Goal: Communication & Community: Answer question/provide support

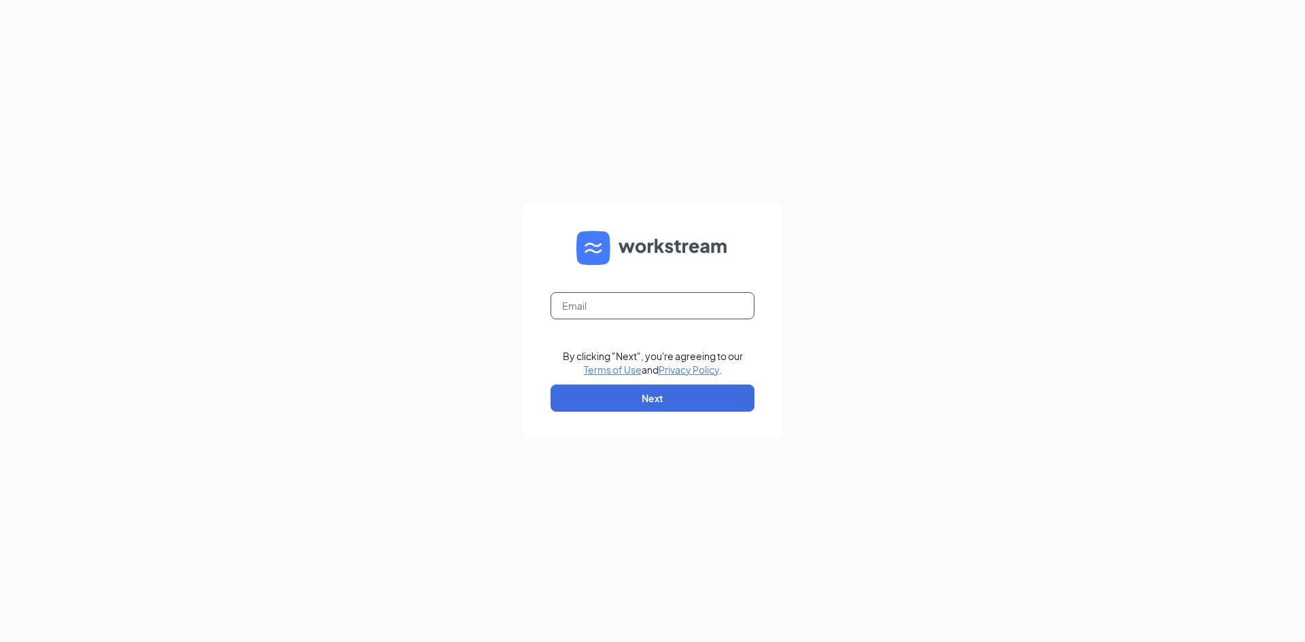
click at [559, 303] on input "text" at bounding box center [653, 305] width 204 height 27
click at [695, 307] on input "debbie@cfarichmond." at bounding box center [653, 305] width 204 height 27
type input "debbie@cfarichmond.com"
click at [695, 400] on button "Next" at bounding box center [653, 398] width 204 height 27
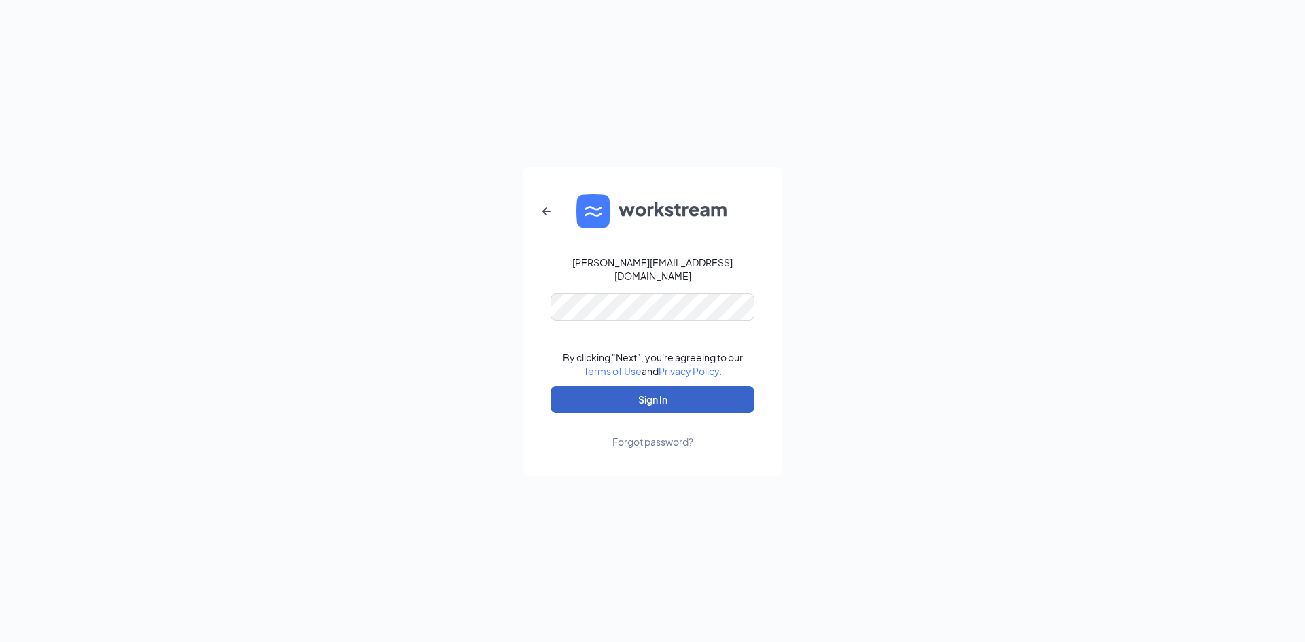
click at [606, 393] on button "Sign In" at bounding box center [653, 399] width 204 height 27
click at [656, 392] on button "Sign In" at bounding box center [653, 399] width 204 height 27
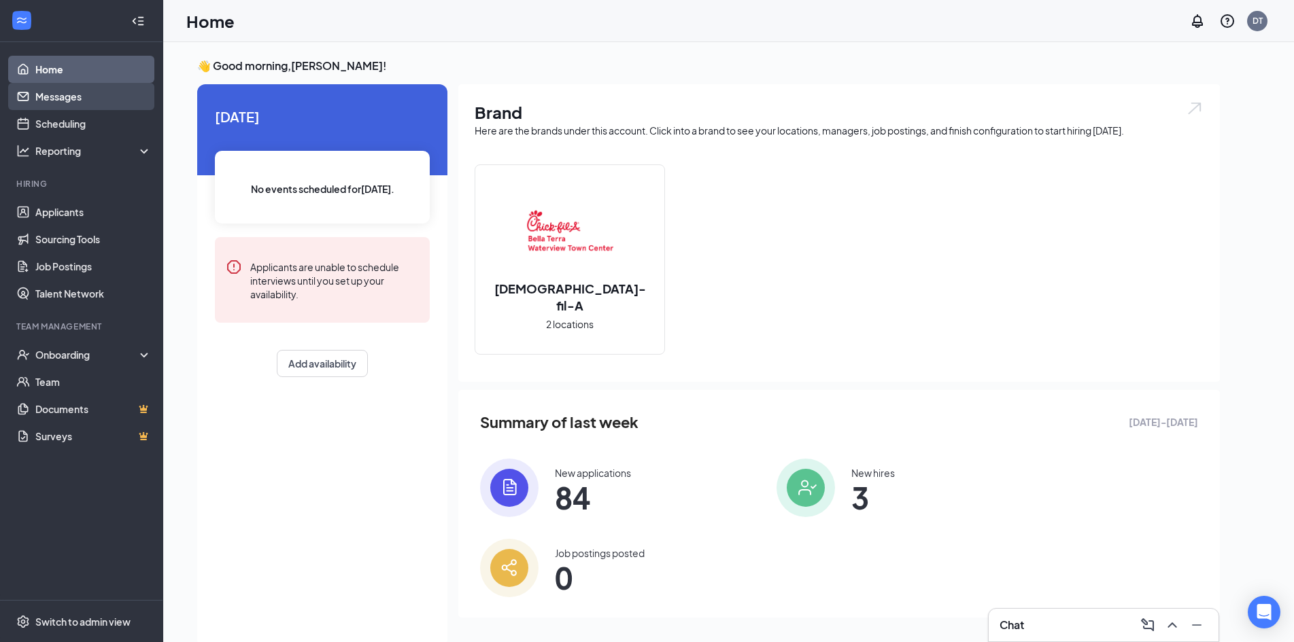
click at [63, 91] on link "Messages" at bounding box center [93, 96] width 116 height 27
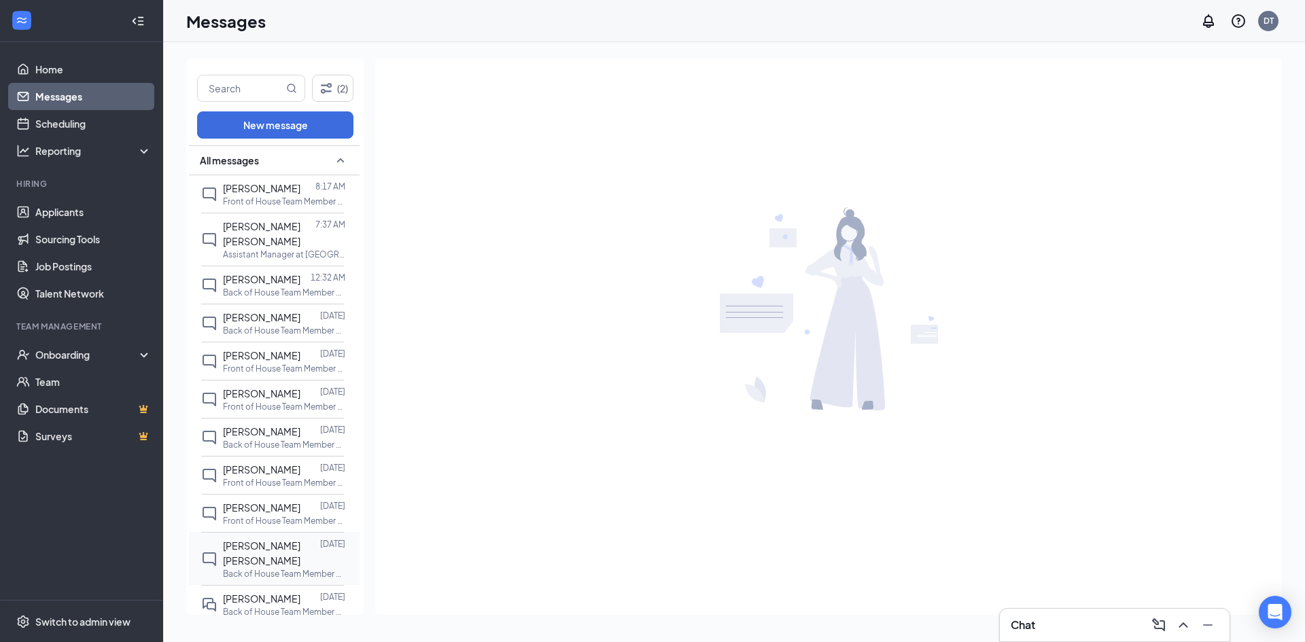
scroll to position [68, 0]
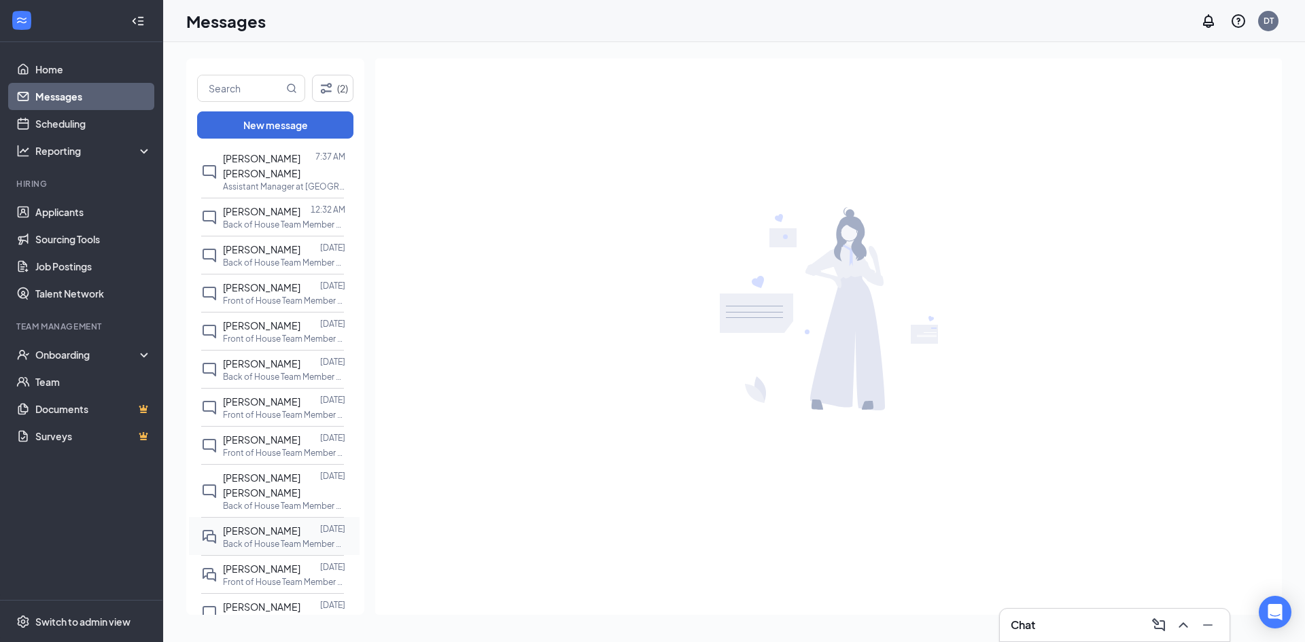
click at [269, 538] on p "Back of House Team Member at [GEOGRAPHIC_DATA]" at bounding box center [284, 544] width 122 height 12
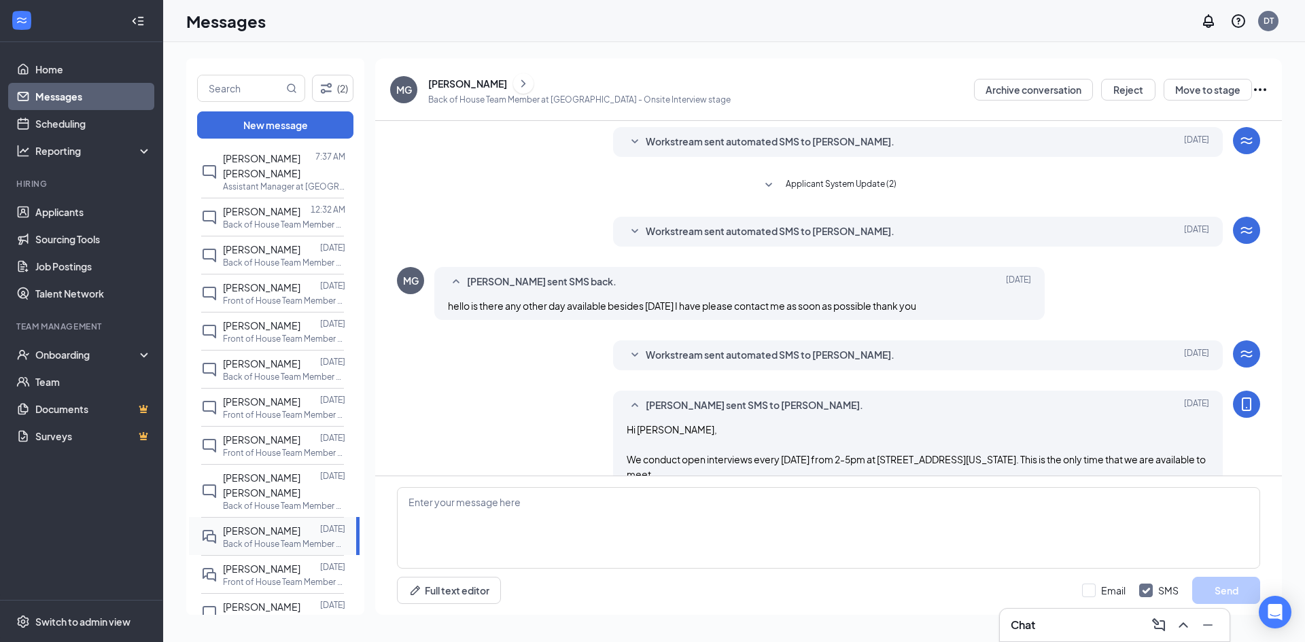
scroll to position [67, 0]
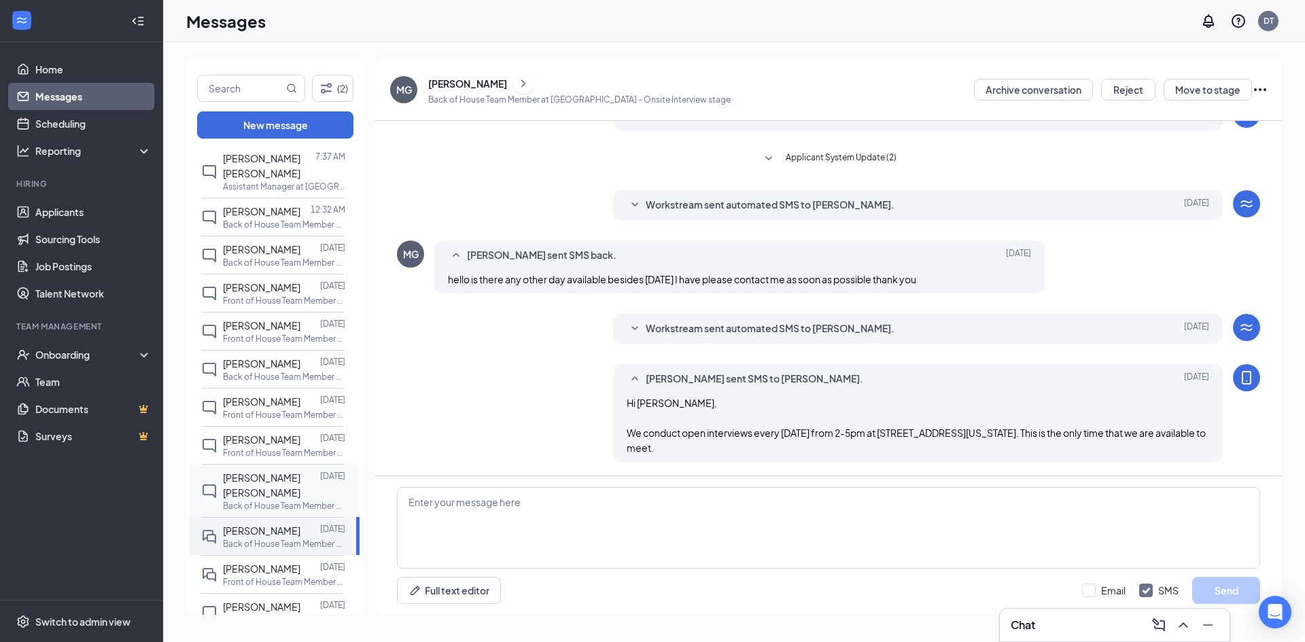
click at [273, 500] on p "Back of House Team Member at [GEOGRAPHIC_DATA]" at bounding box center [284, 506] width 122 height 12
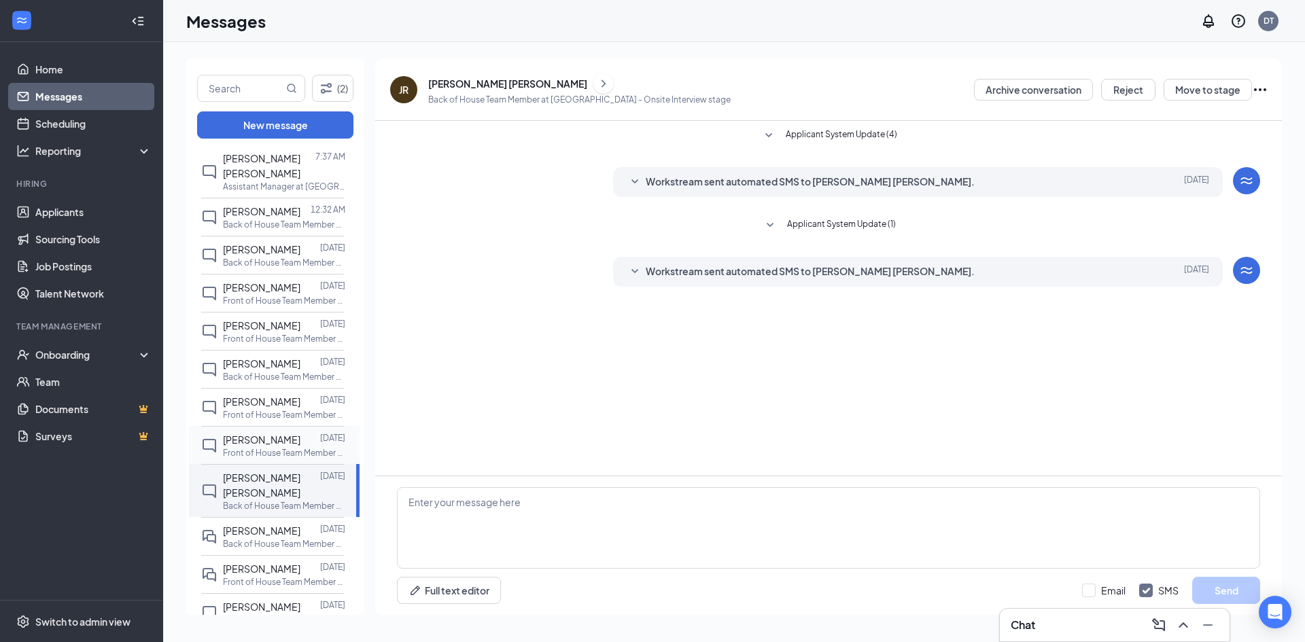
click at [267, 434] on span "[PERSON_NAME]" at bounding box center [261, 440] width 77 height 12
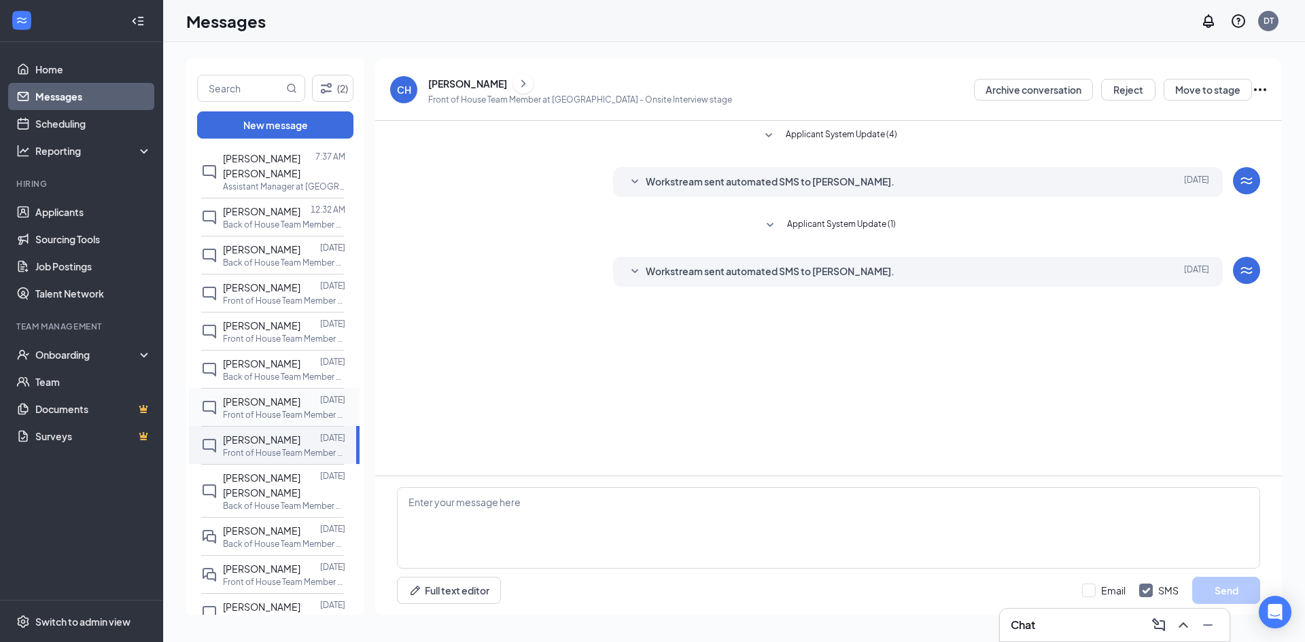
click at [262, 396] on span "[PERSON_NAME]" at bounding box center [261, 402] width 77 height 12
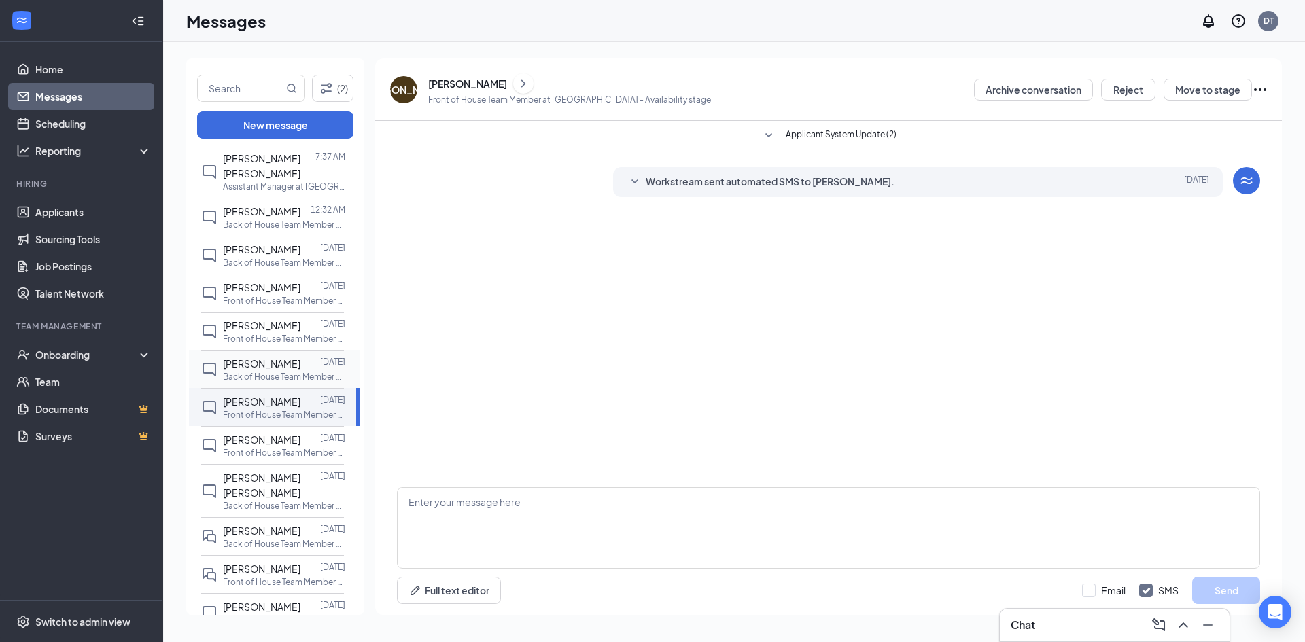
click at [260, 371] on p "Back of House Team Member at [GEOGRAPHIC_DATA]" at bounding box center [284, 377] width 122 height 12
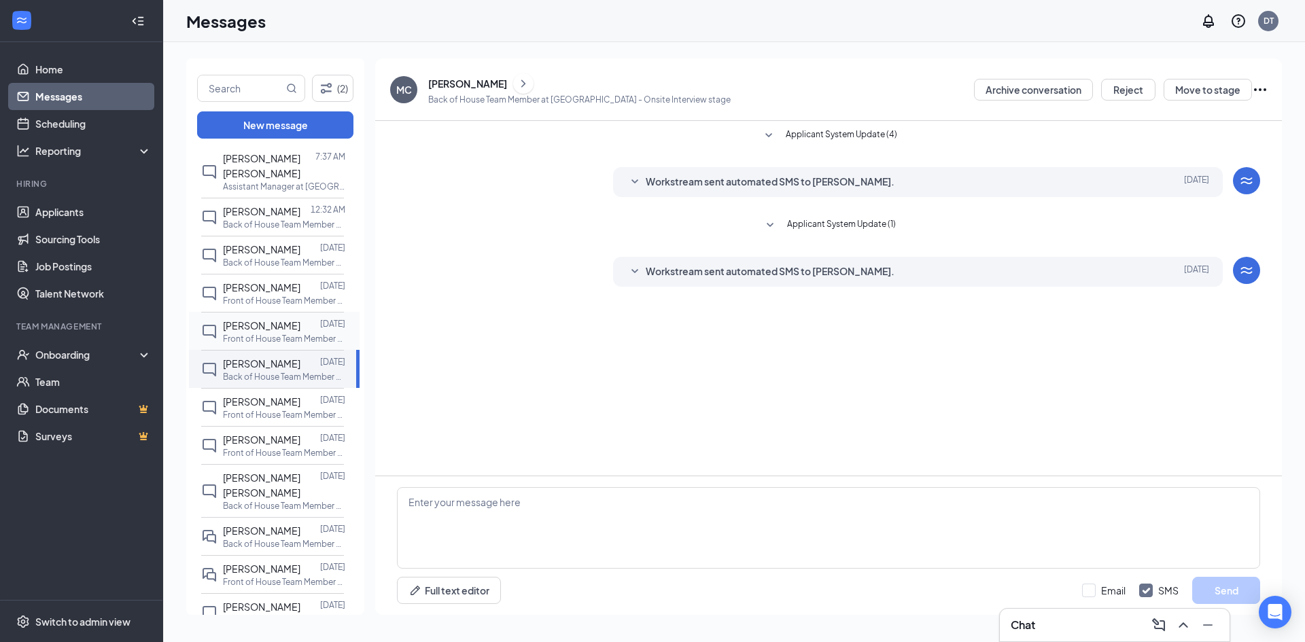
click at [257, 318] on div "[PERSON_NAME]" at bounding box center [261, 325] width 77 height 15
click at [253, 295] on p "Front of House Team Member at [GEOGRAPHIC_DATA]" at bounding box center [284, 301] width 122 height 12
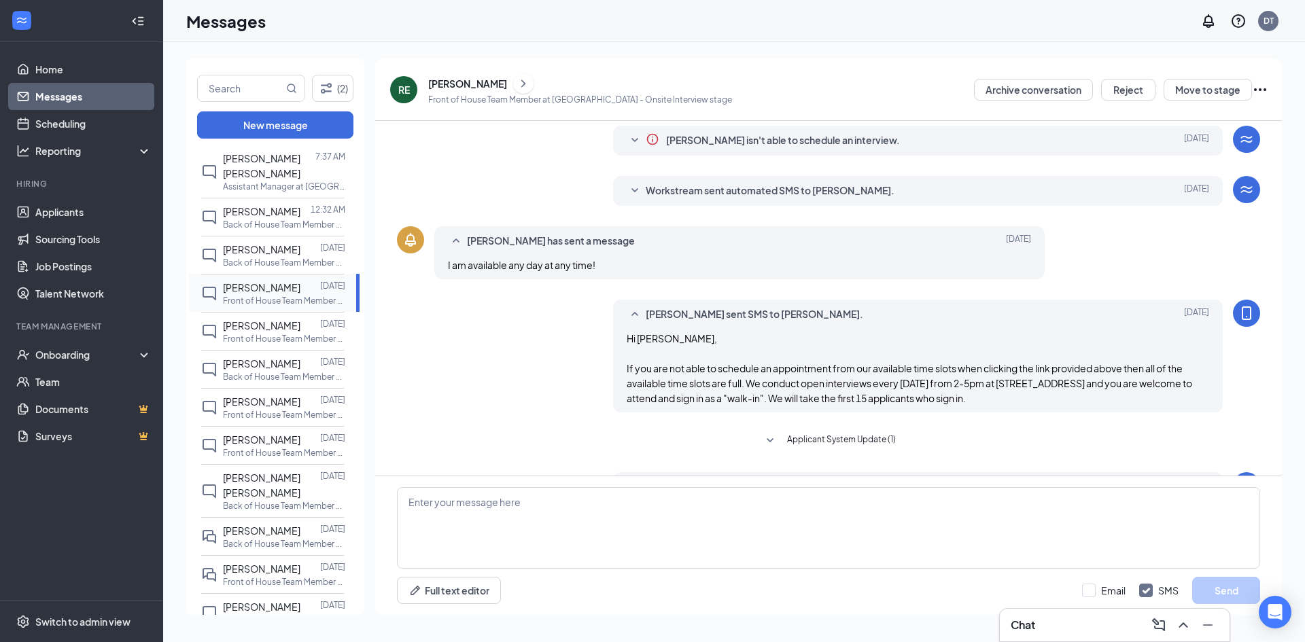
scroll to position [82, 0]
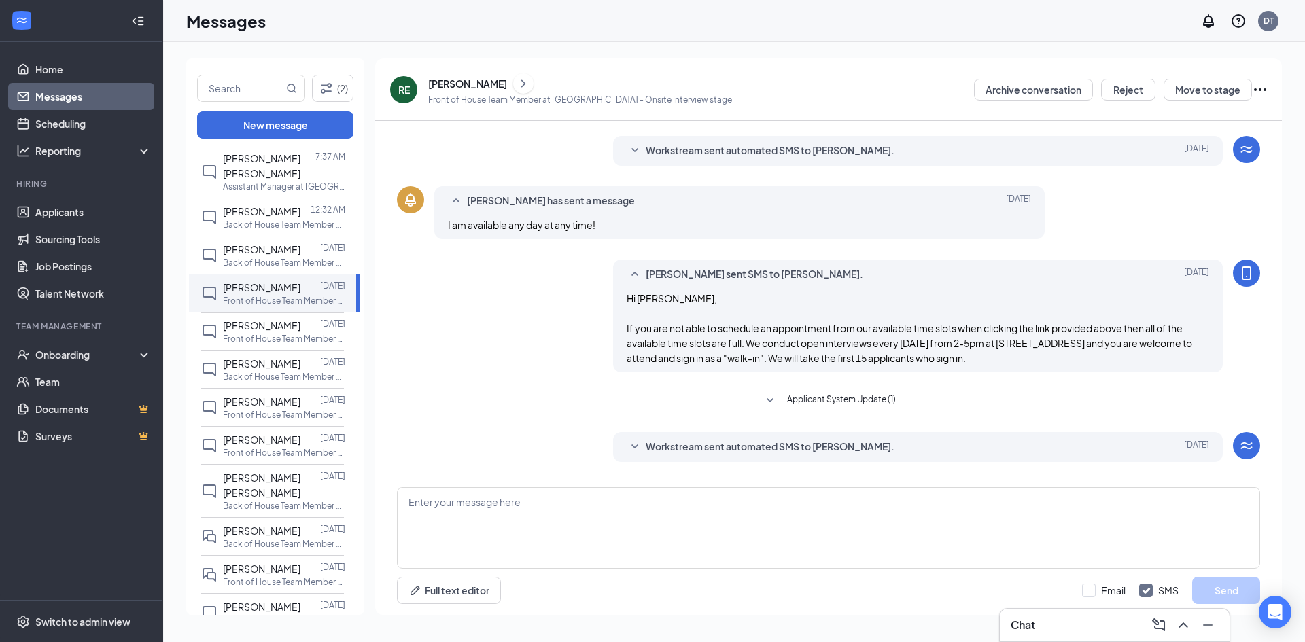
click at [631, 447] on icon "SmallChevronDown" at bounding box center [634, 447] width 7 height 4
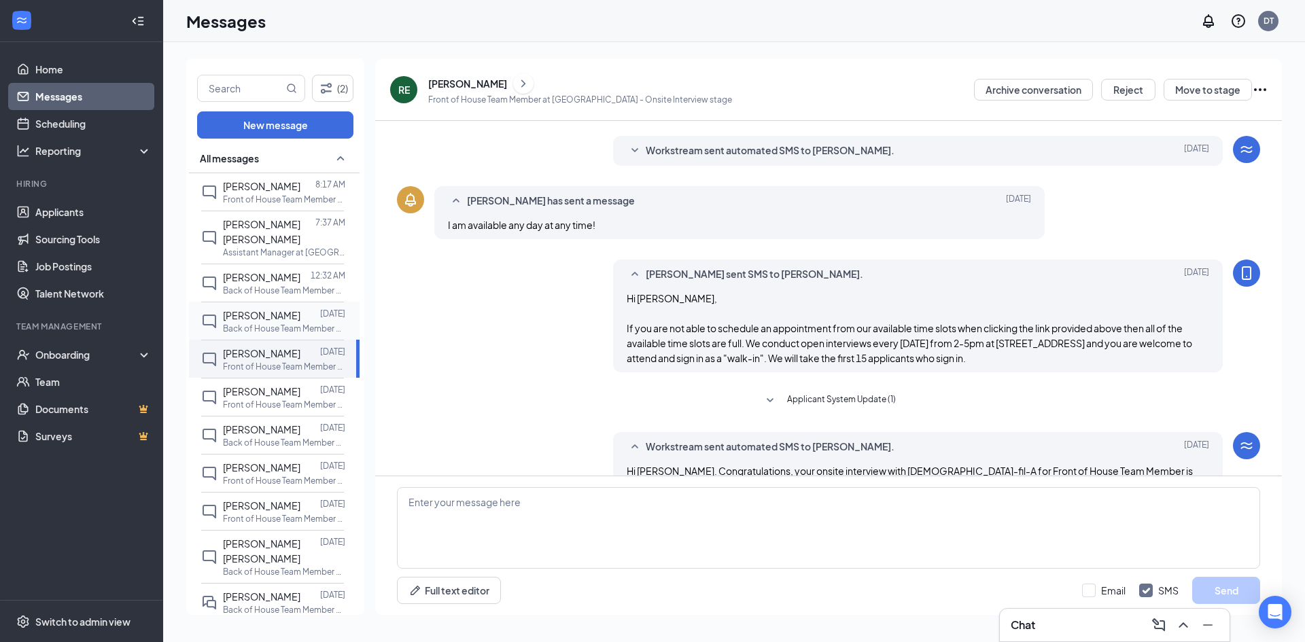
scroll to position [0, 0]
click at [273, 311] on span "[PERSON_NAME]" at bounding box center [261, 317] width 77 height 12
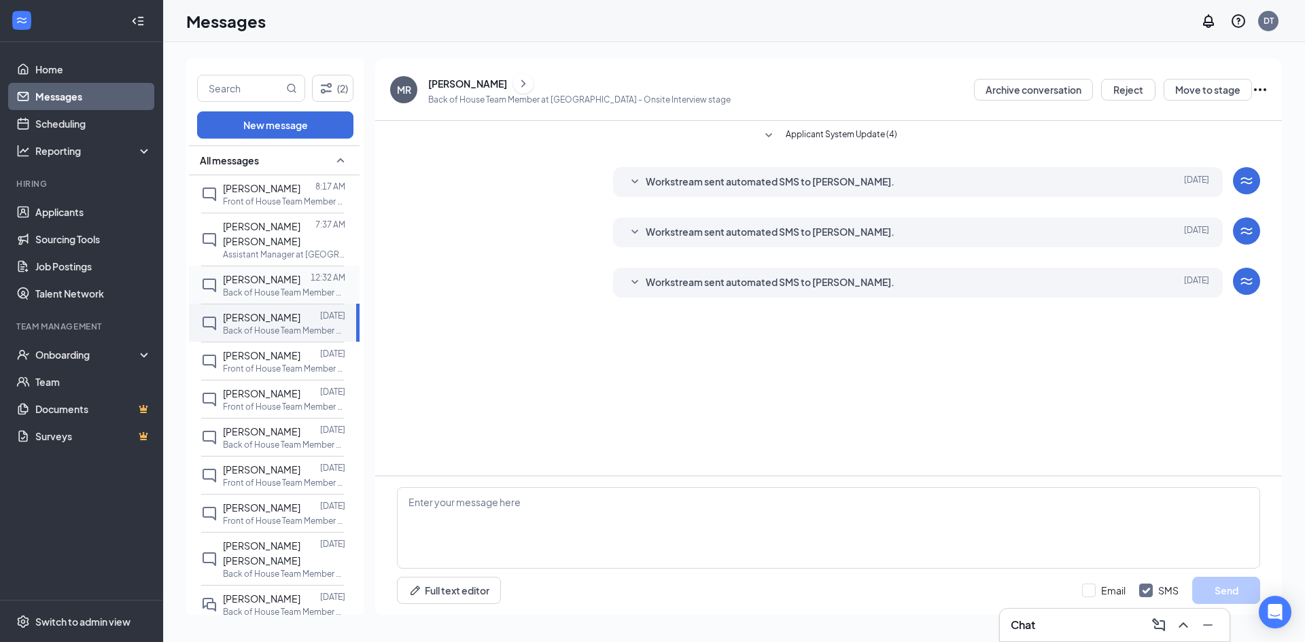
click at [271, 273] on span "[PERSON_NAME]" at bounding box center [261, 279] width 77 height 12
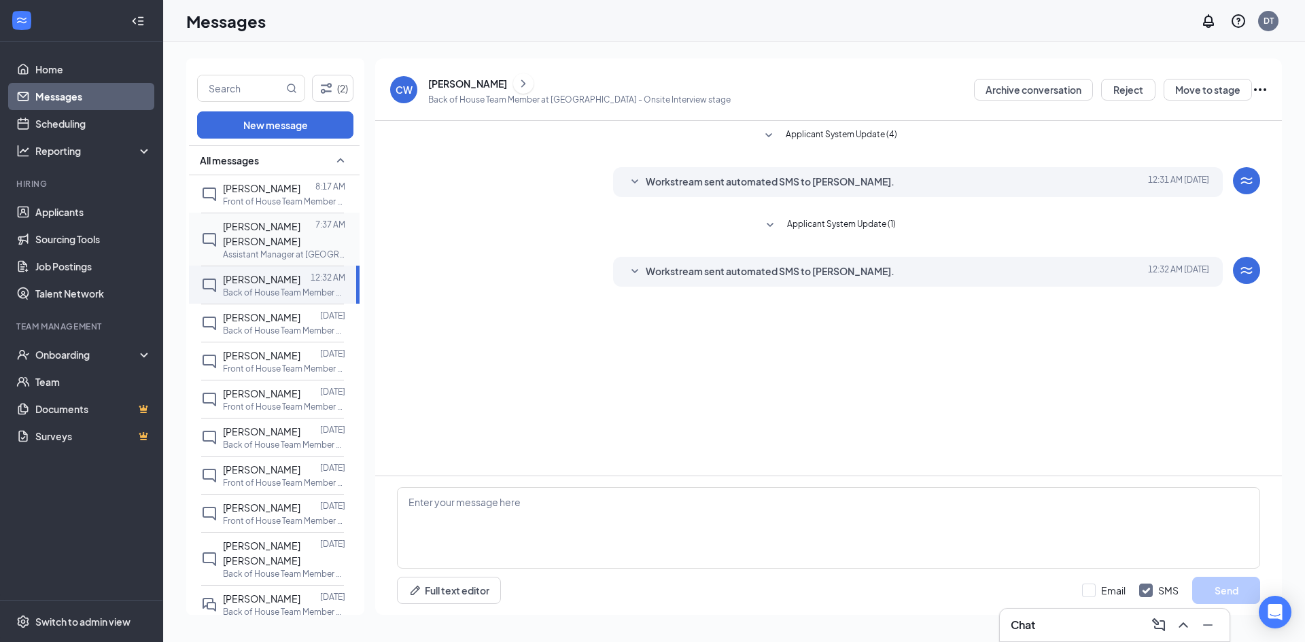
click at [268, 229] on span "[PERSON_NAME] [PERSON_NAME]" at bounding box center [261, 233] width 77 height 27
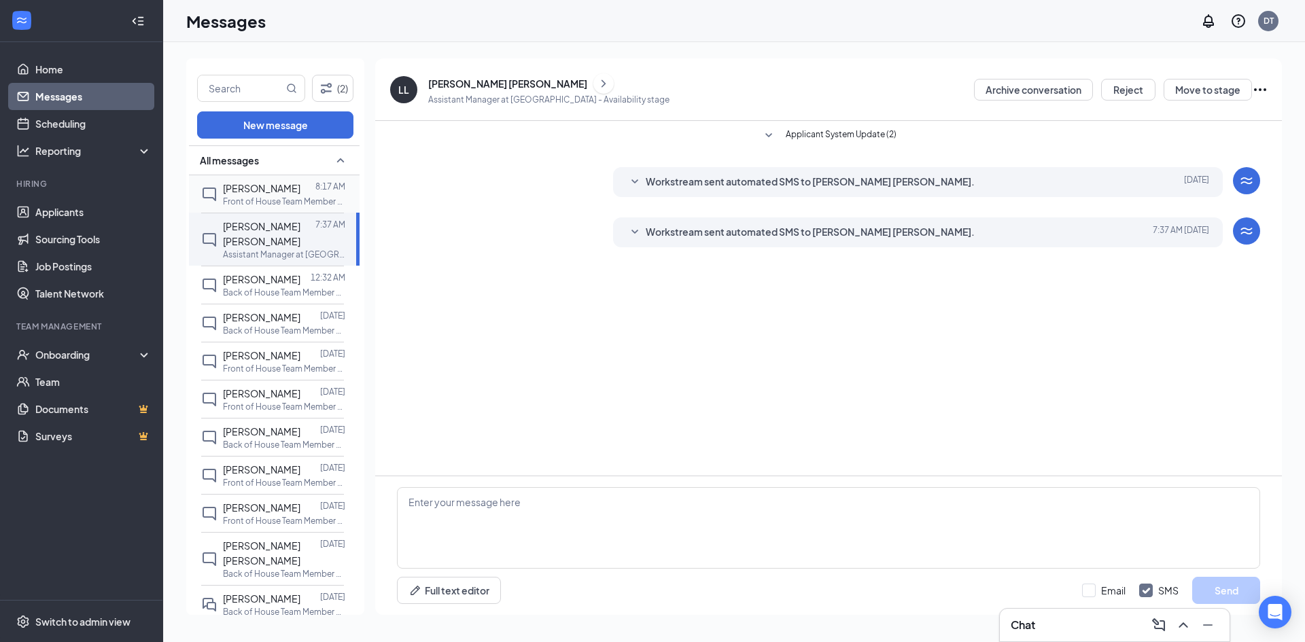
click at [259, 194] on div "[PERSON_NAME]" at bounding box center [261, 188] width 77 height 15
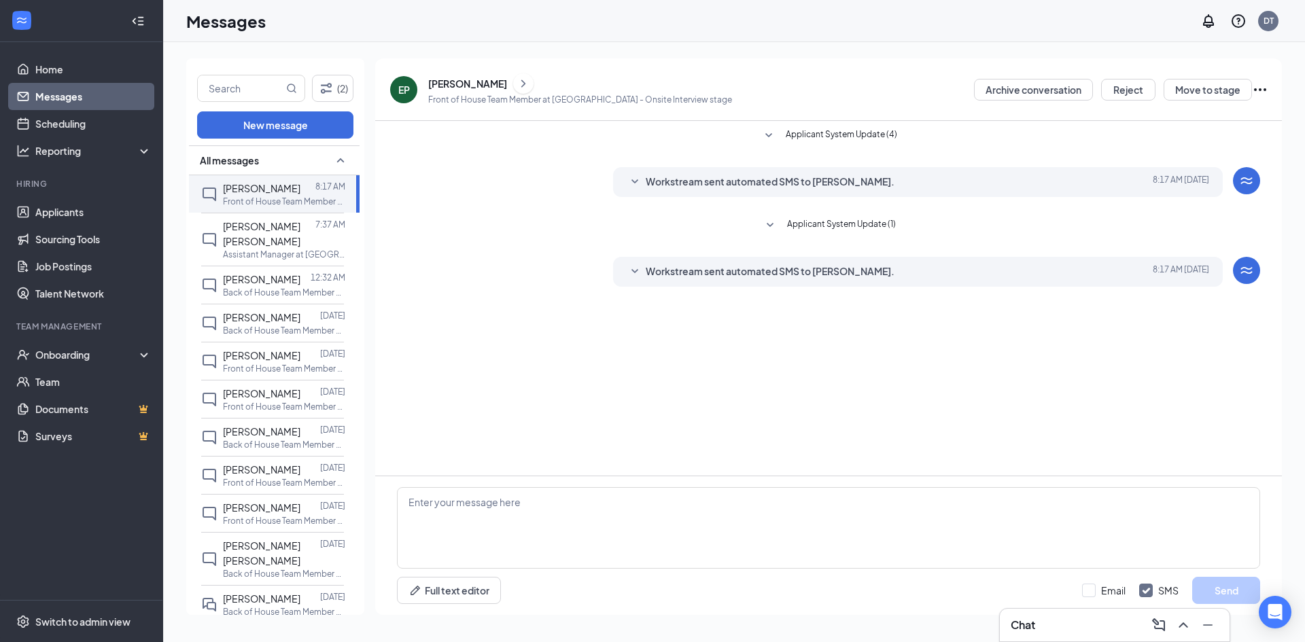
click at [1064, 624] on div "Chat" at bounding box center [1115, 625] width 208 height 22
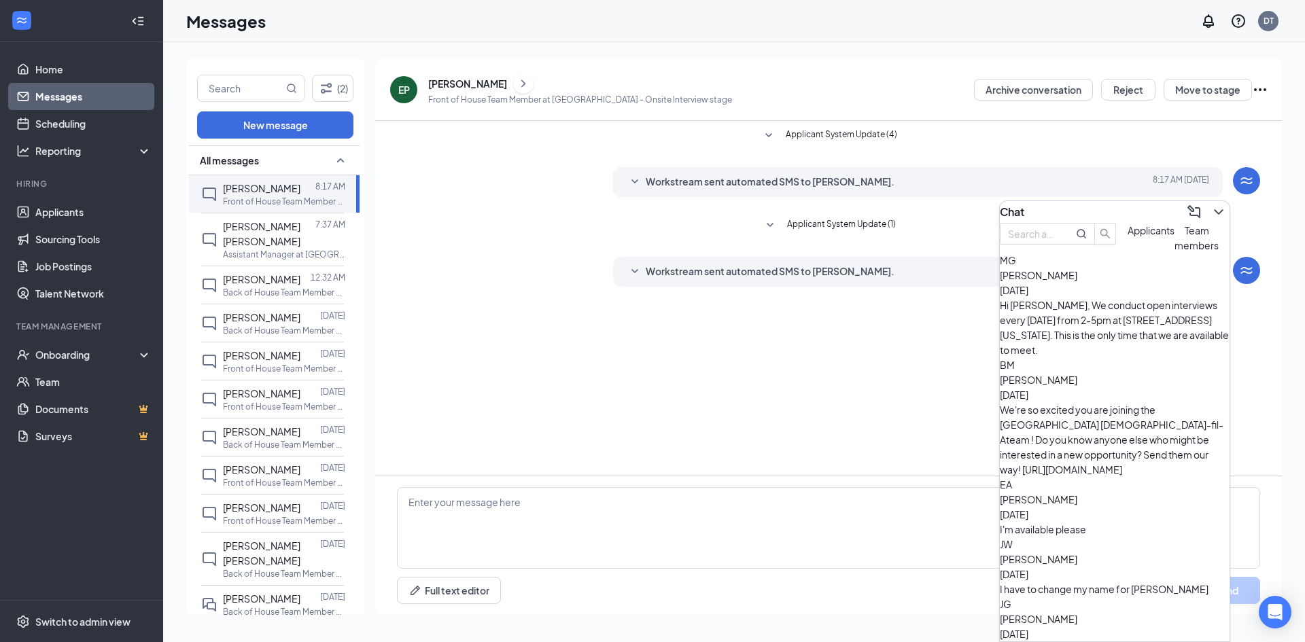
click at [1175, 252] on span "Team members" at bounding box center [1197, 237] width 44 height 27
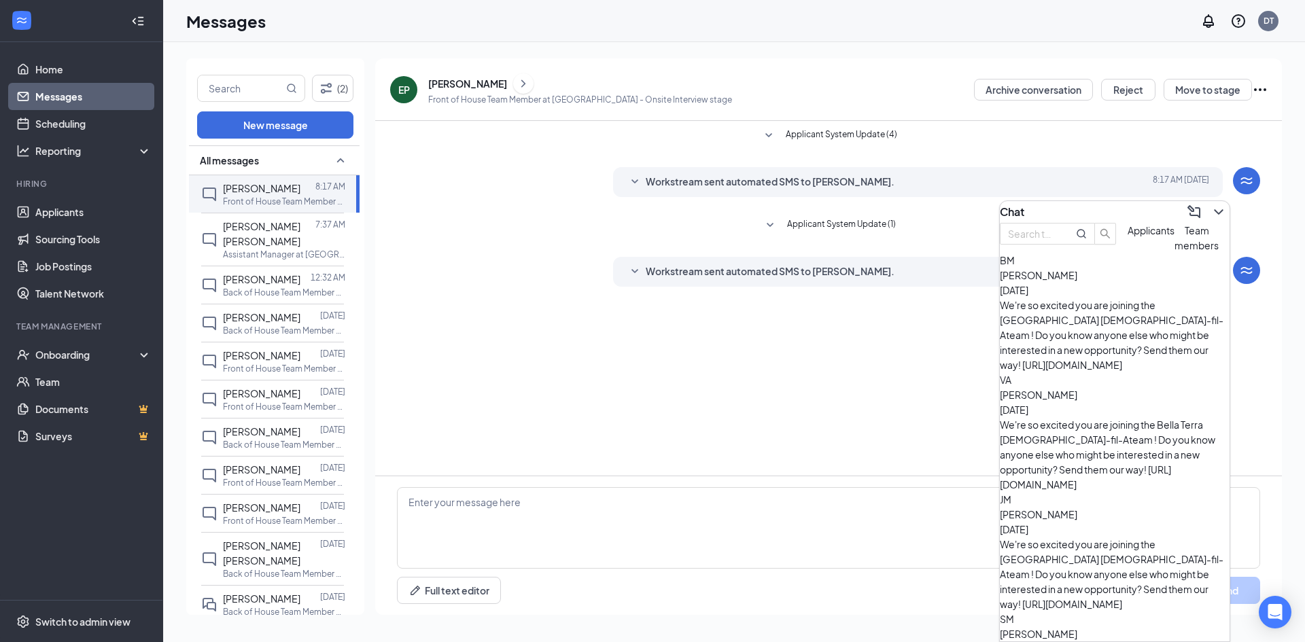
click at [1126, 329] on div "We're so excited you are joining the [GEOGRAPHIC_DATA] [DEMOGRAPHIC_DATA]-fil-A…" at bounding box center [1115, 335] width 230 height 75
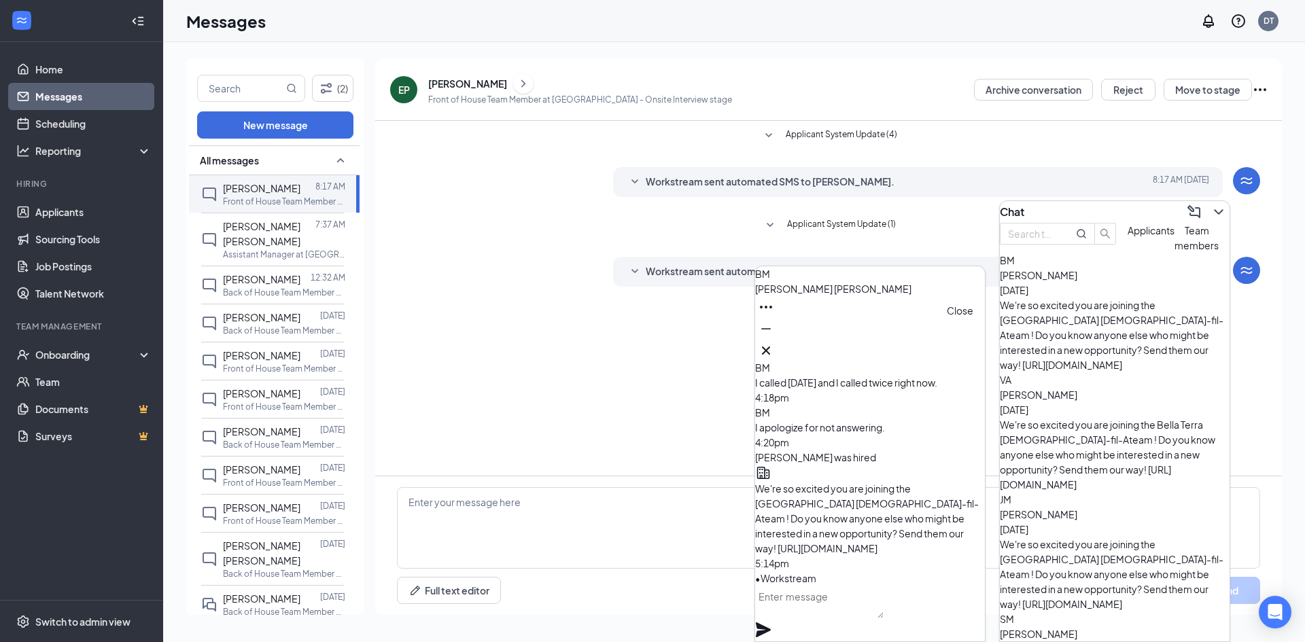
click at [774, 343] on icon "Cross" at bounding box center [766, 351] width 16 height 16
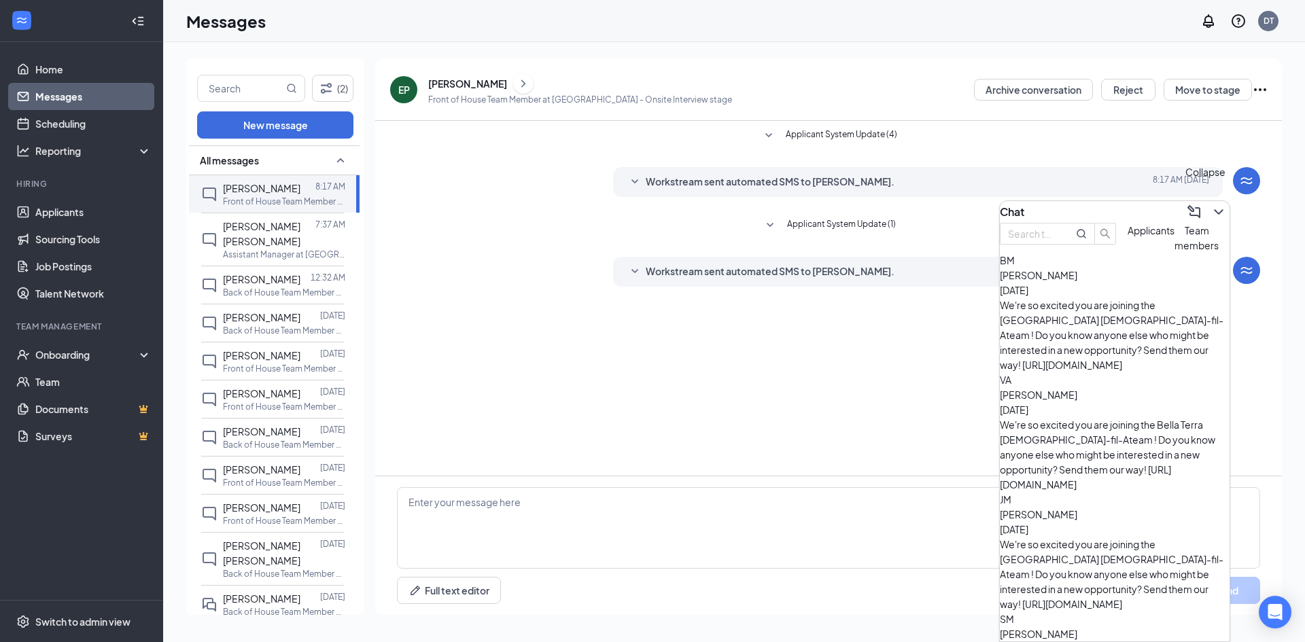
click at [1211, 204] on icon "ChevronDown" at bounding box center [1219, 212] width 16 height 16
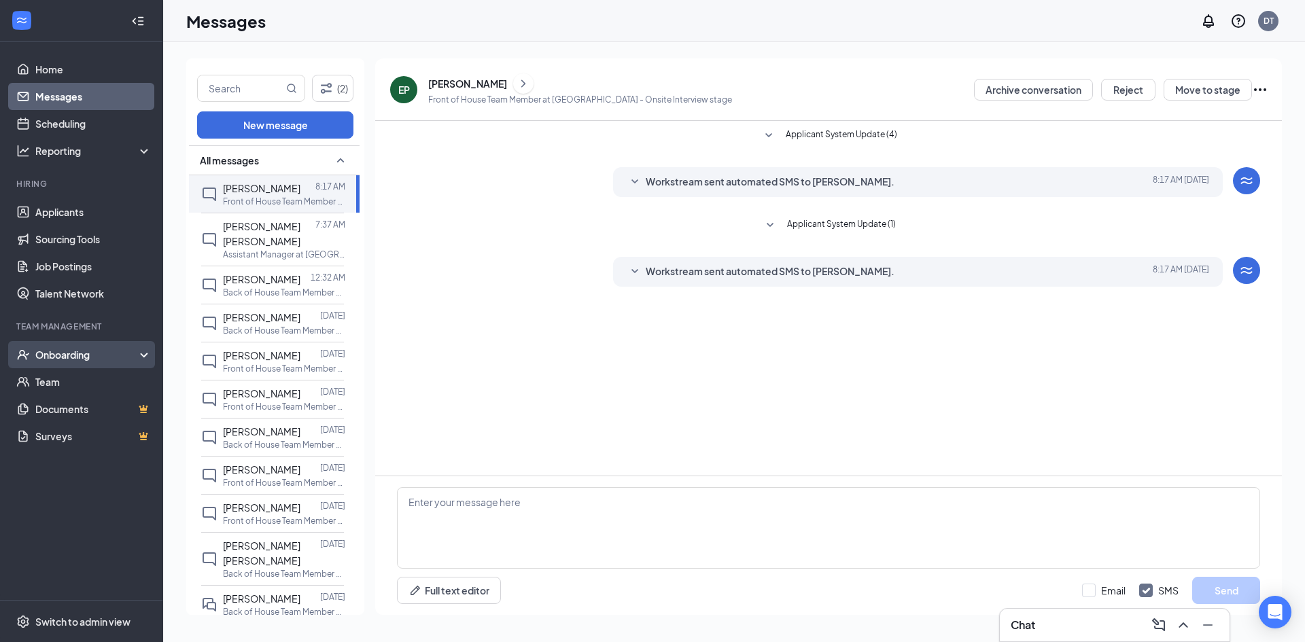
click at [67, 355] on div "Onboarding" at bounding box center [87, 355] width 105 height 14
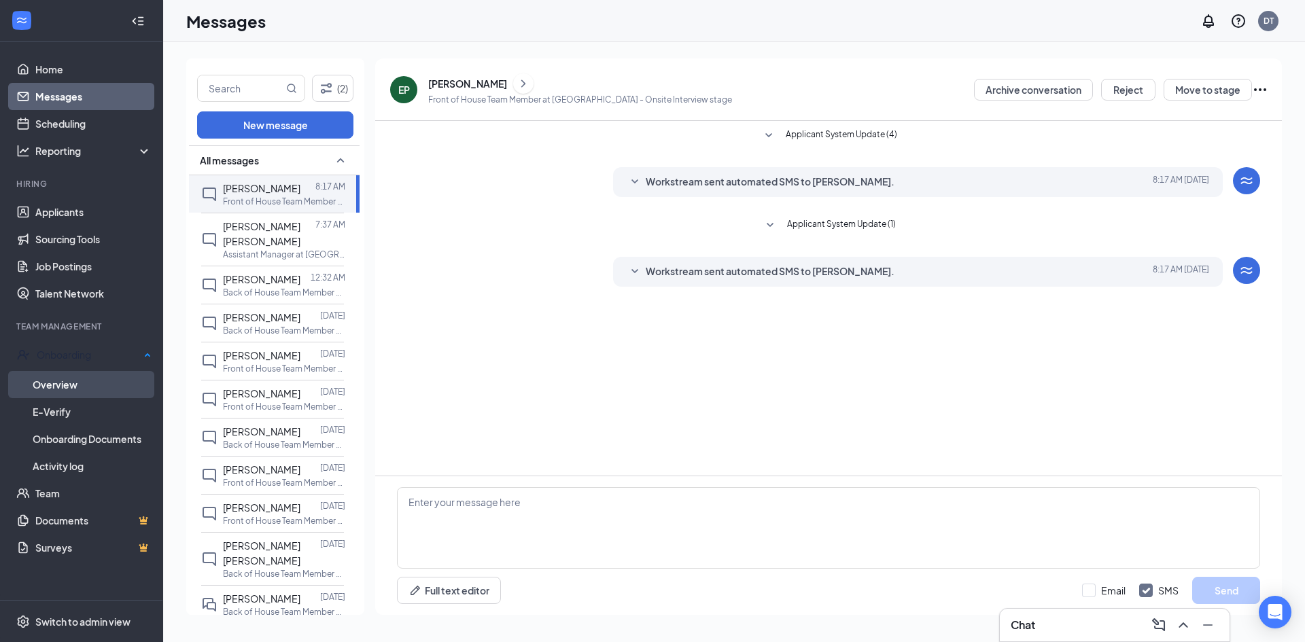
click at [59, 385] on link "Overview" at bounding box center [92, 384] width 119 height 27
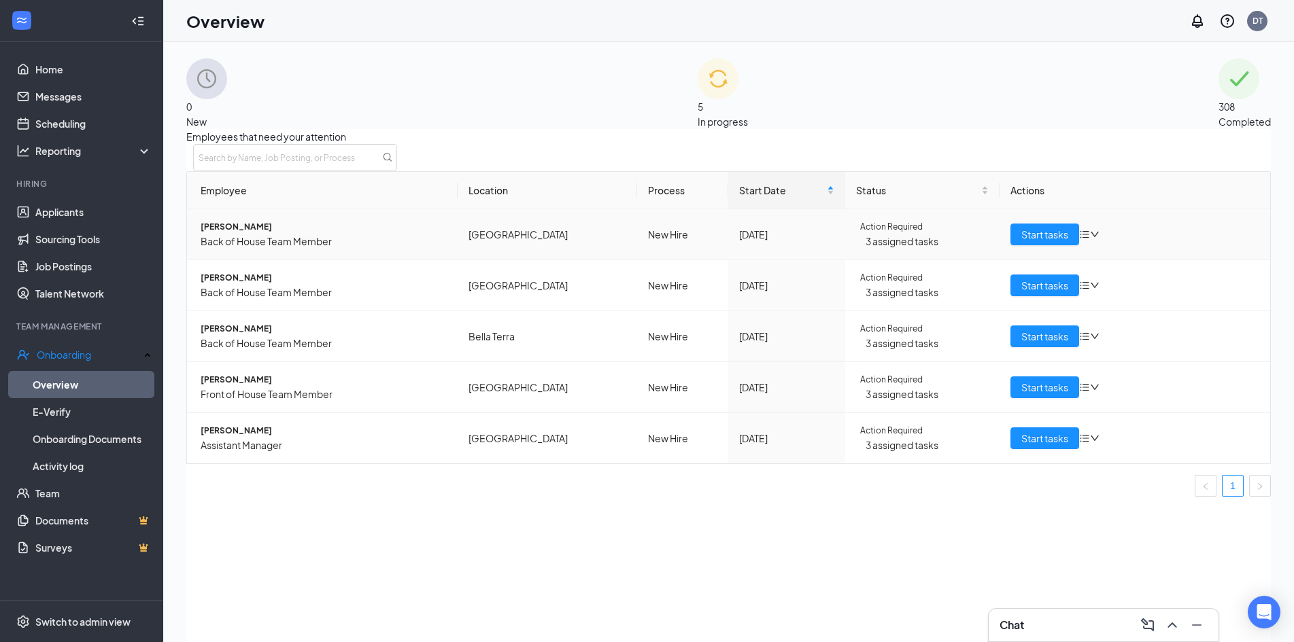
click at [238, 234] on span "[PERSON_NAME]" at bounding box center [324, 227] width 246 height 14
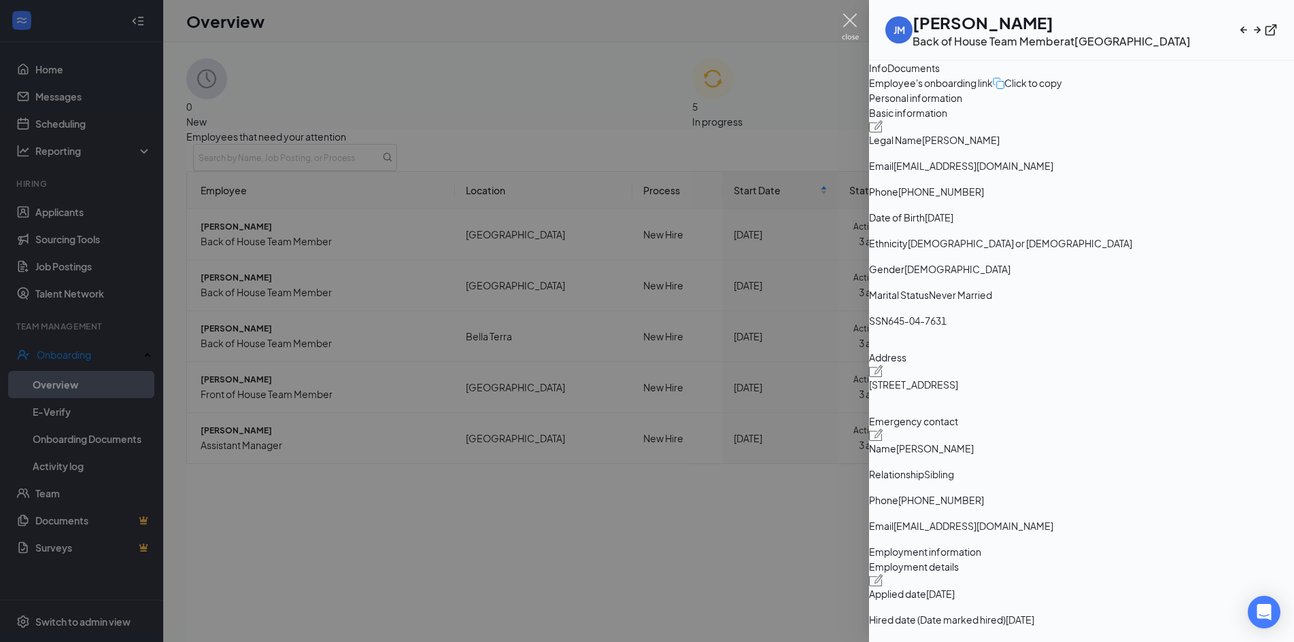
click at [855, 16] on img at bounding box center [850, 27] width 17 height 27
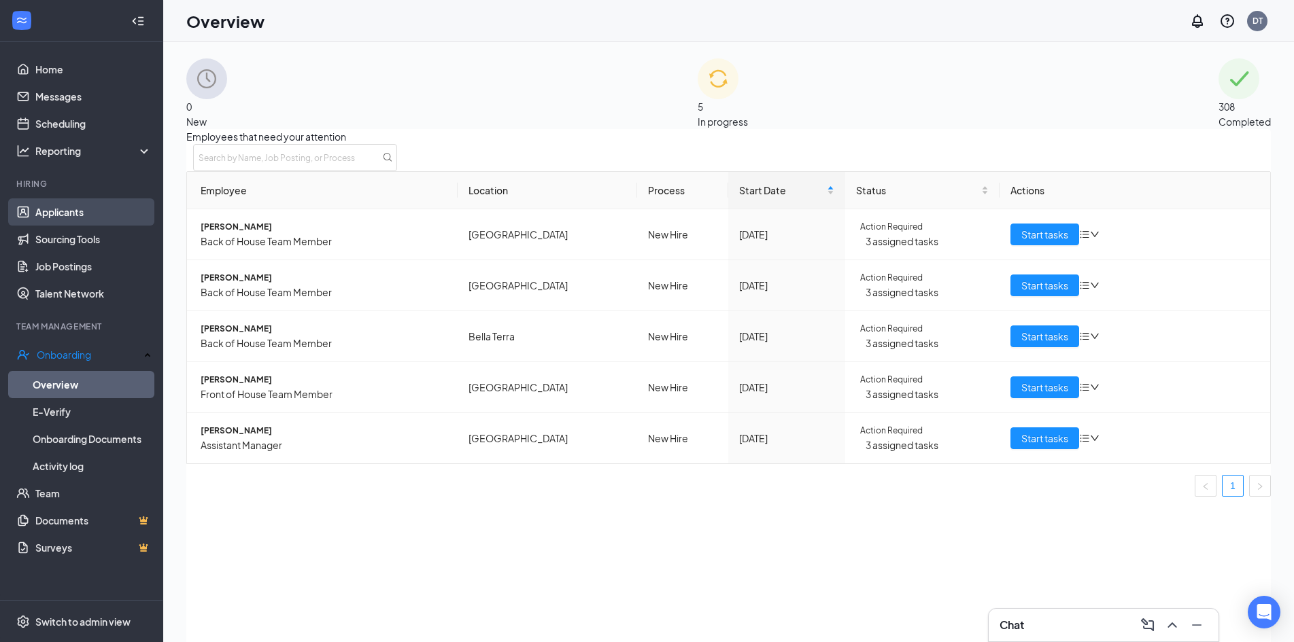
click at [82, 207] on link "Applicants" at bounding box center [93, 211] width 116 height 27
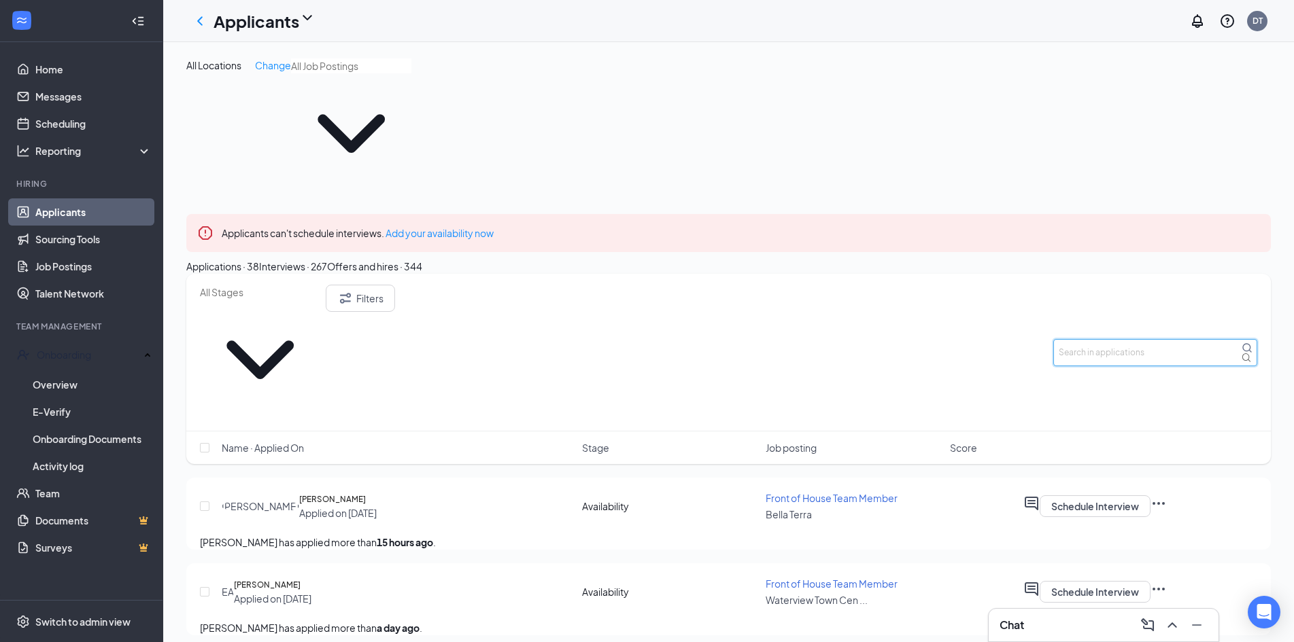
click at [1145, 339] on input "text" at bounding box center [1155, 352] width 204 height 27
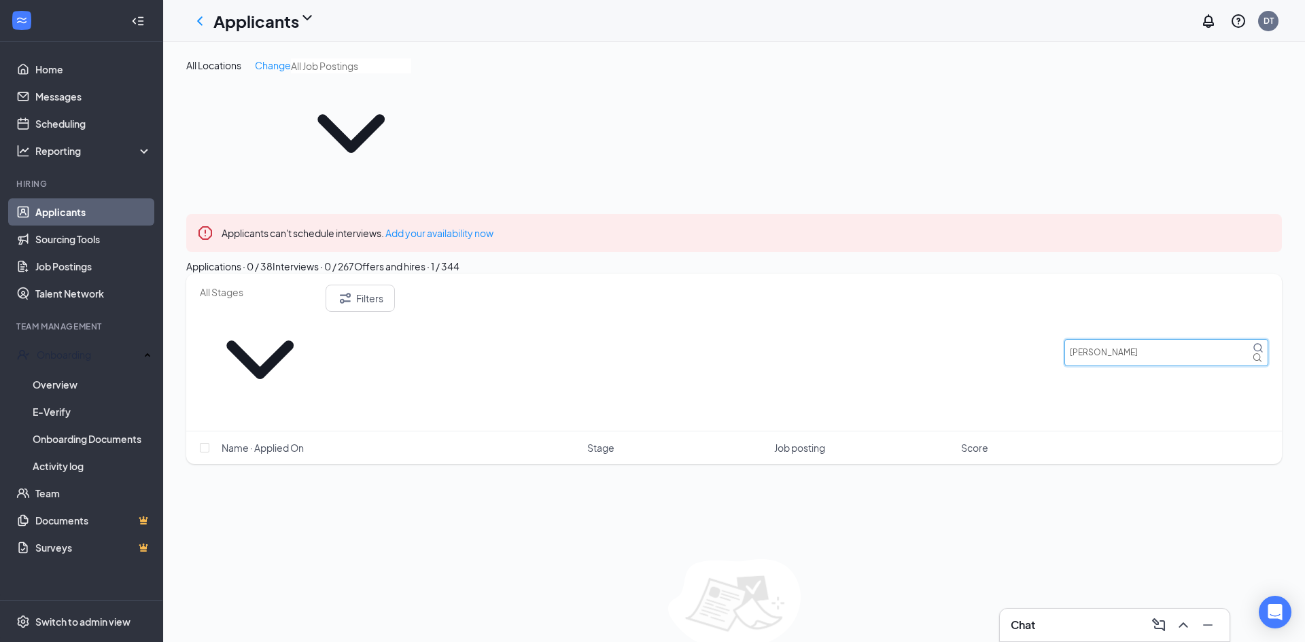
type input "[PERSON_NAME]"
click at [460, 259] on div "Offers and hires · 1 / 344" at bounding box center [406, 266] width 105 height 15
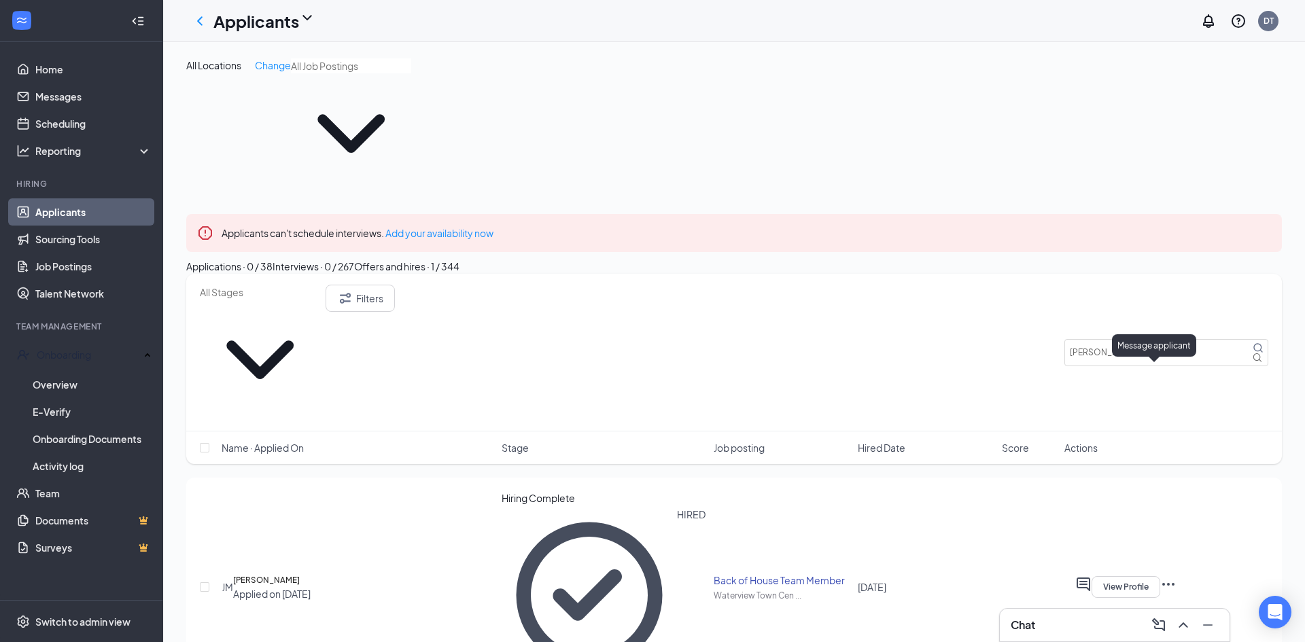
click at [1092, 576] on icon "ActiveChat" at bounding box center [1083, 584] width 16 height 16
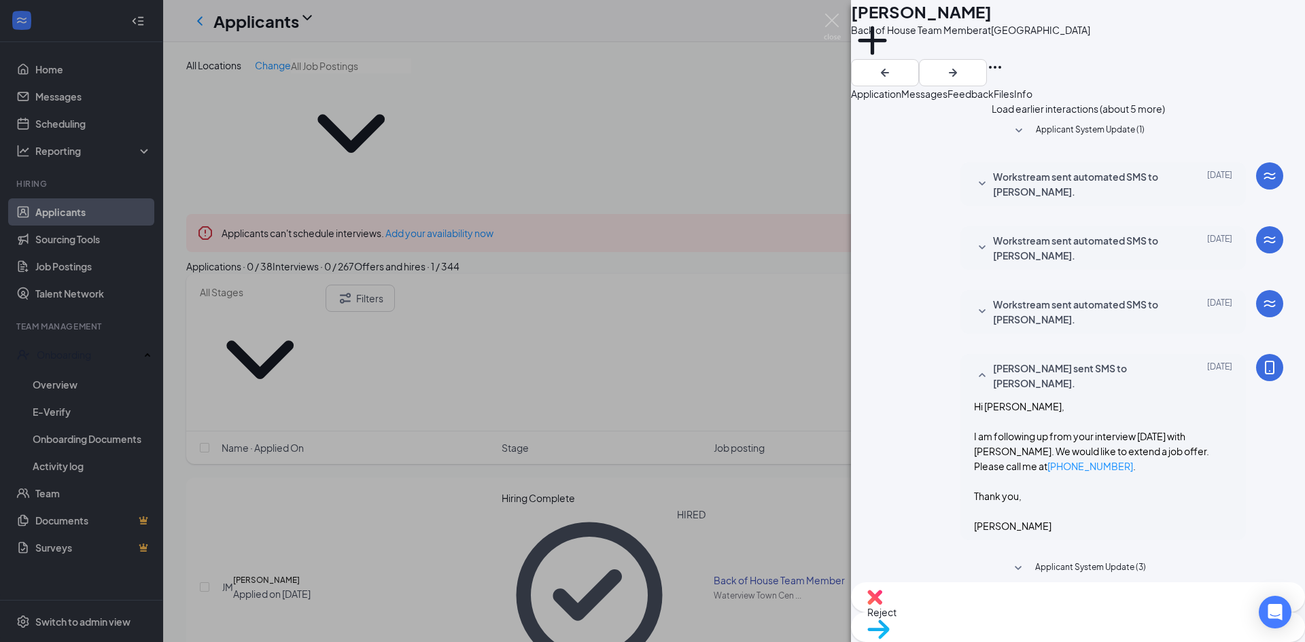
scroll to position [321, 0]
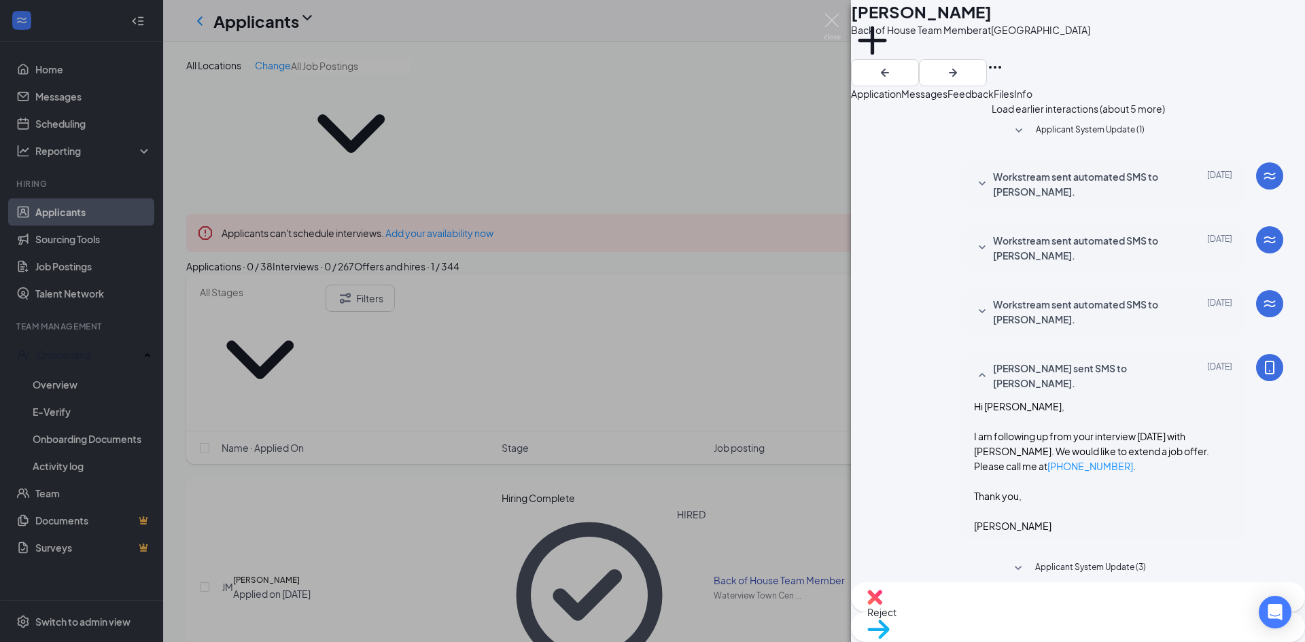
type textarea "Hi [PERSON_NAME], Please call me at [PHONE_NUMBER] to discuss your onboarding a…"
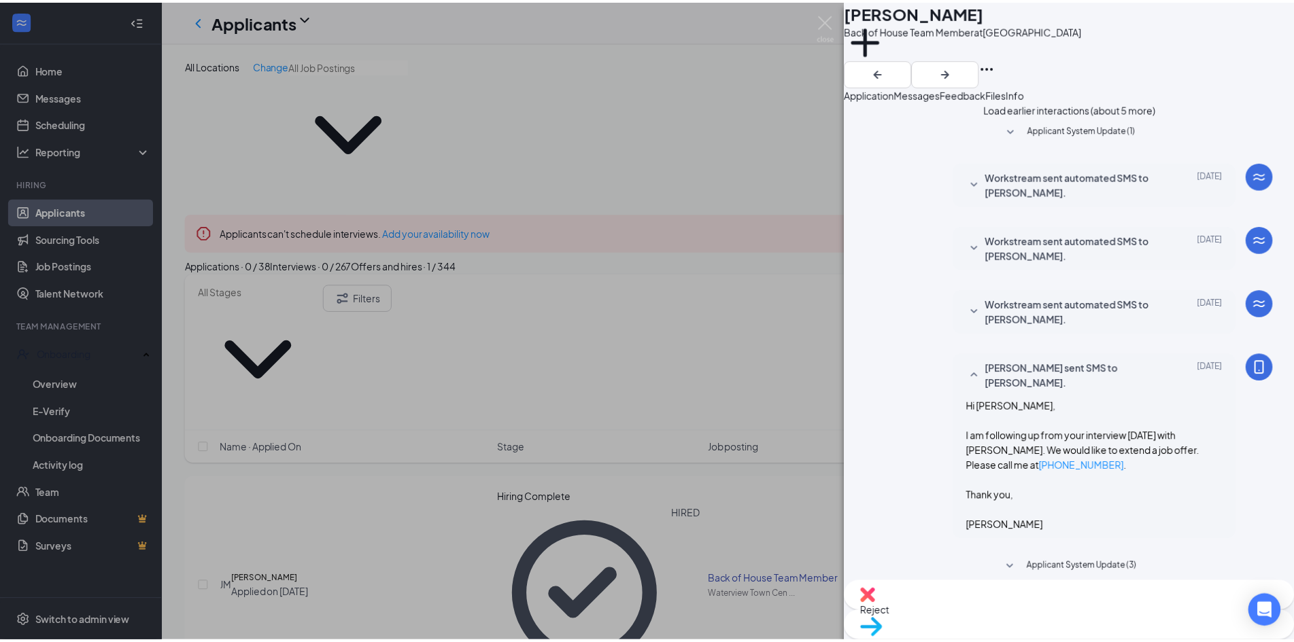
scroll to position [567, 0]
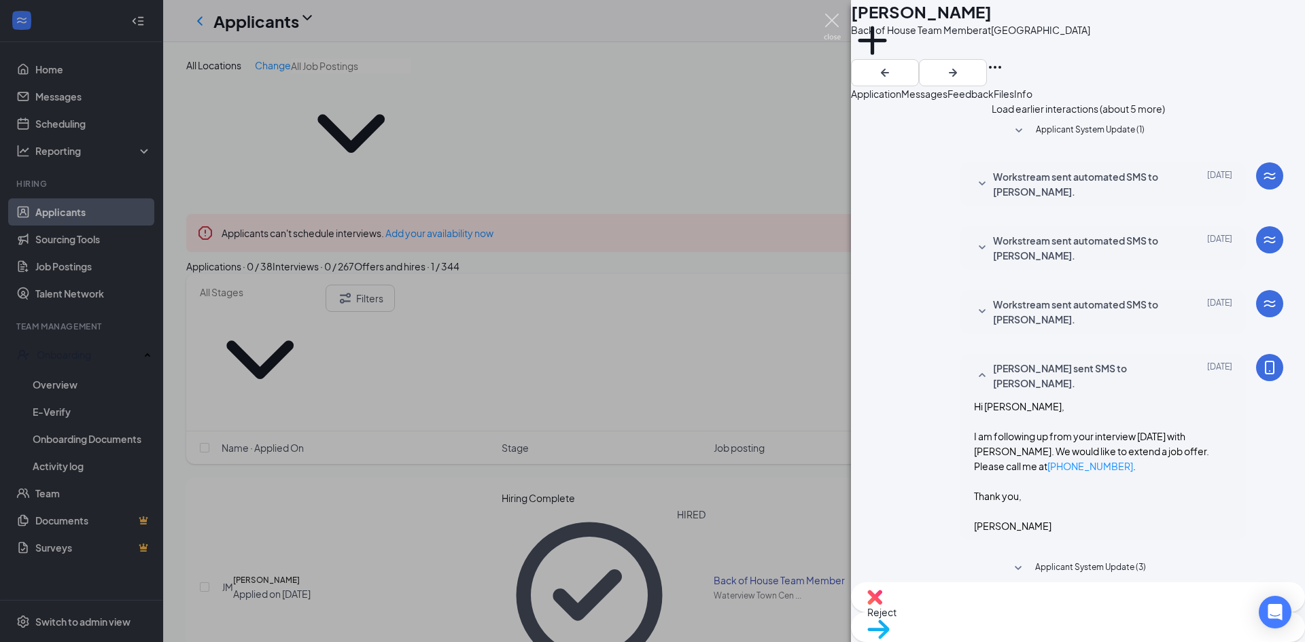
click at [837, 14] on img at bounding box center [832, 27] width 17 height 27
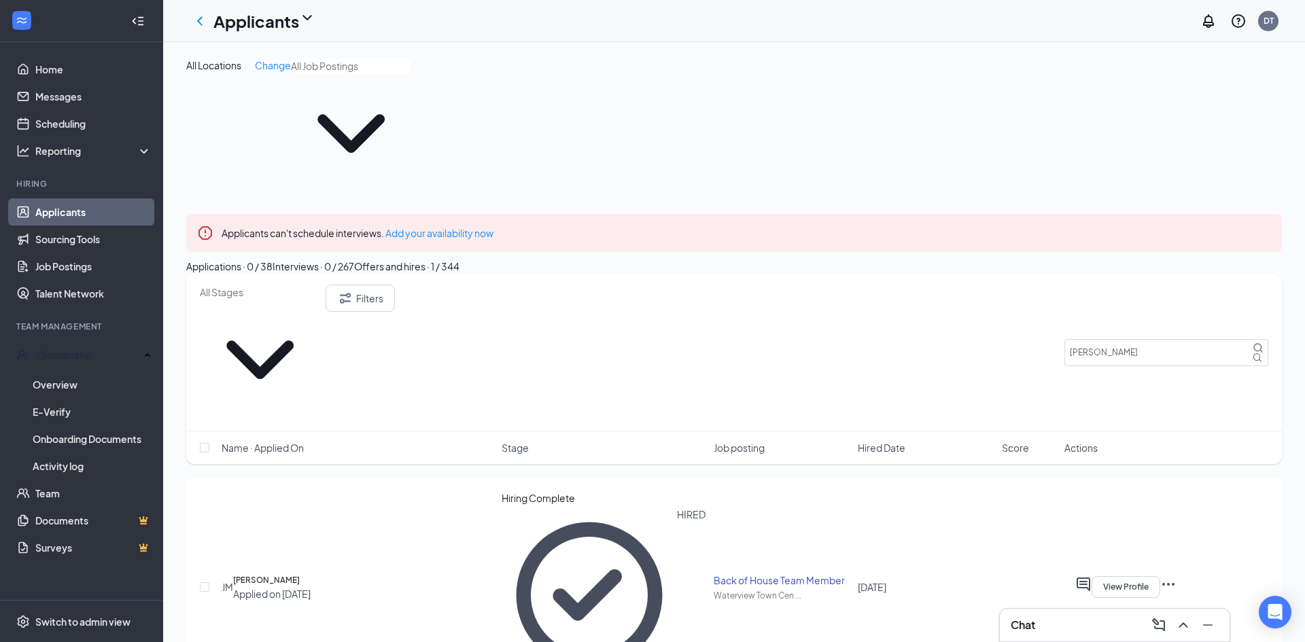
click at [52, 205] on link "Applicants" at bounding box center [93, 211] width 116 height 27
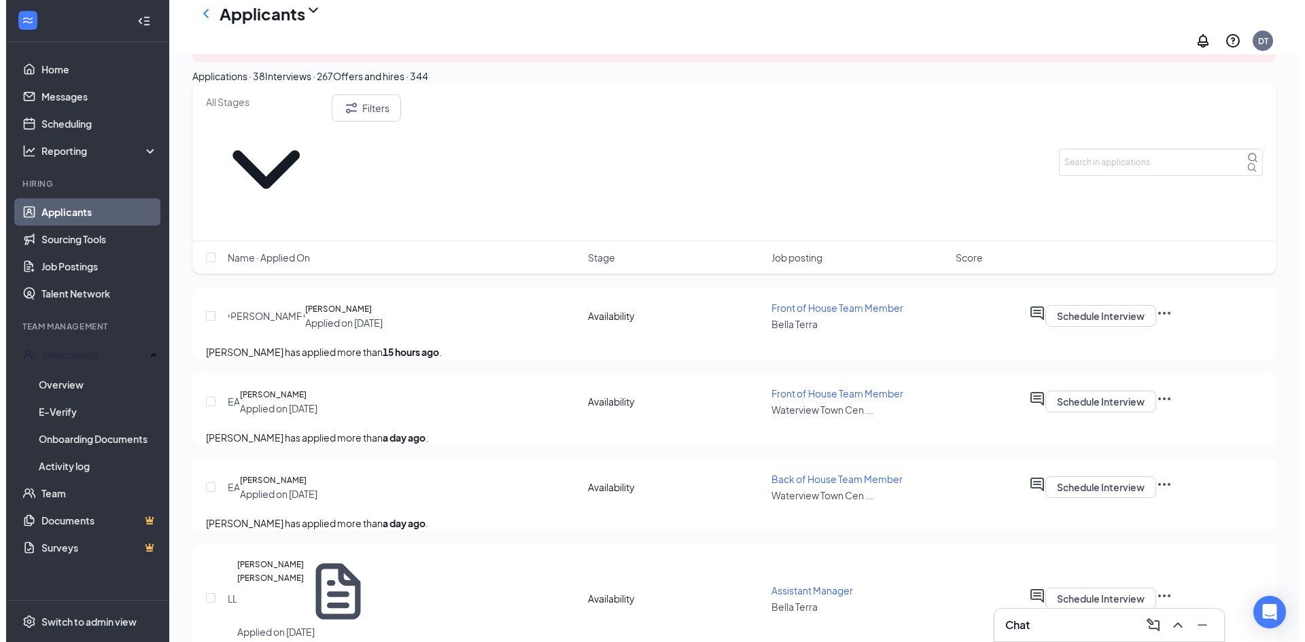
scroll to position [340, 0]
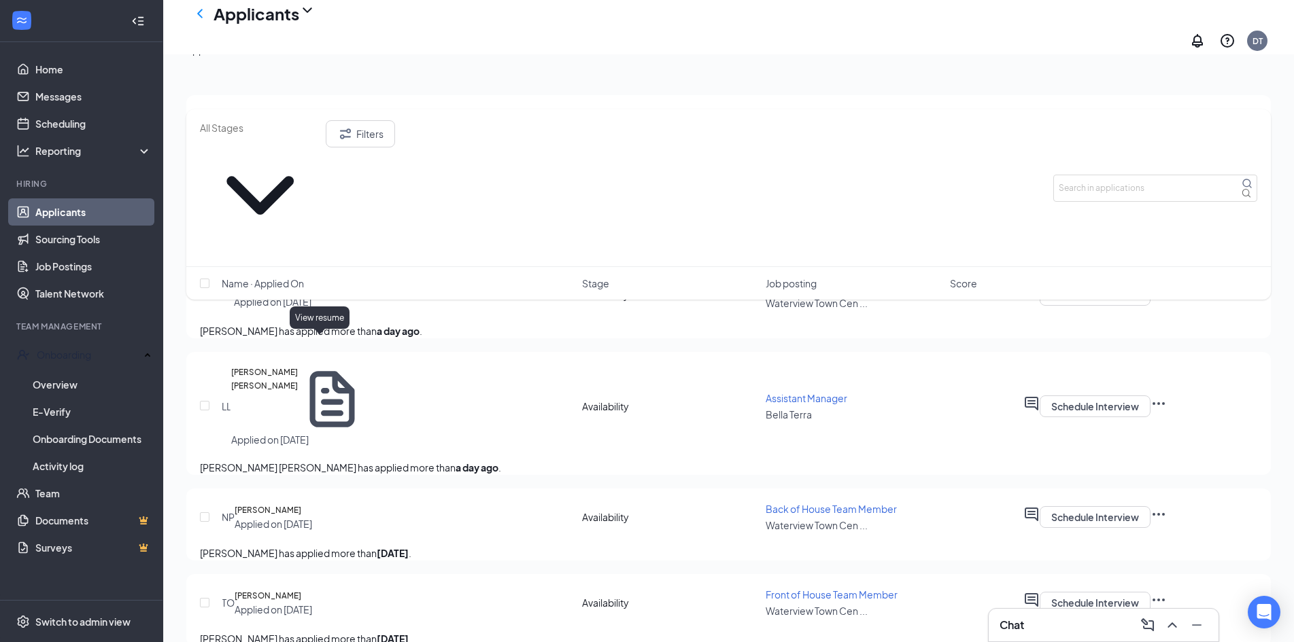
click at [322, 366] on icon "Document" at bounding box center [331, 399] width 67 height 67
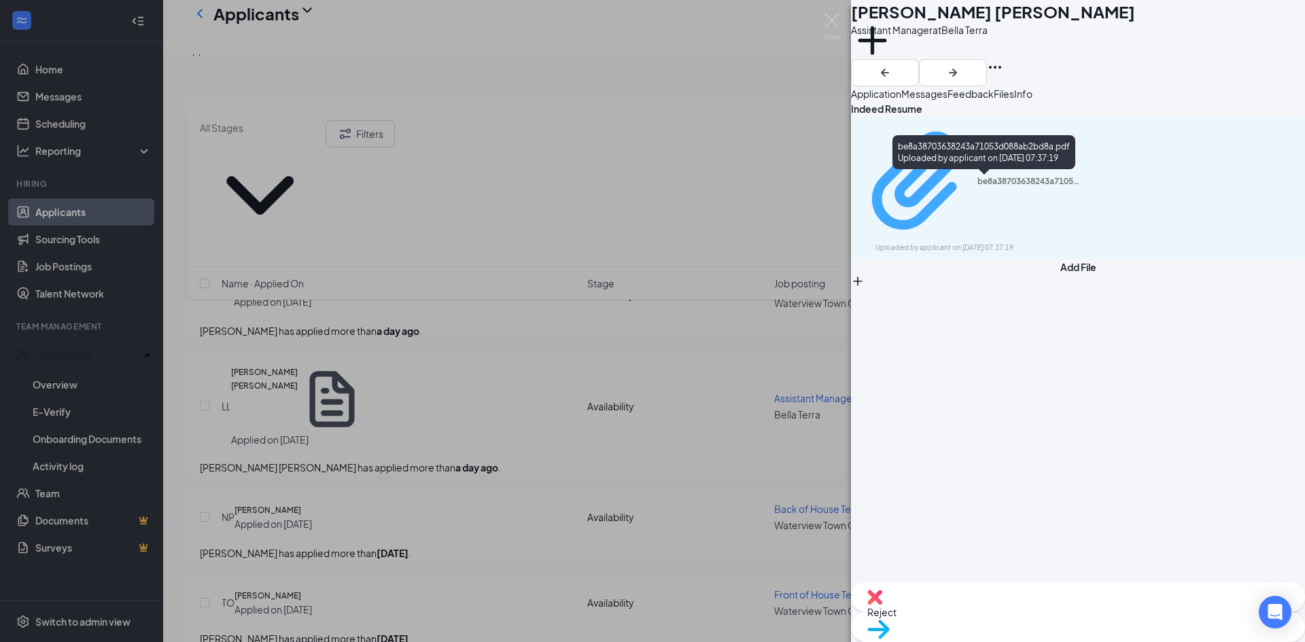
click at [1039, 243] on div "Uploaded by applicant on [DATE] 07:37:19" at bounding box center [978, 248] width 204 height 11
